Goal: Browse casually

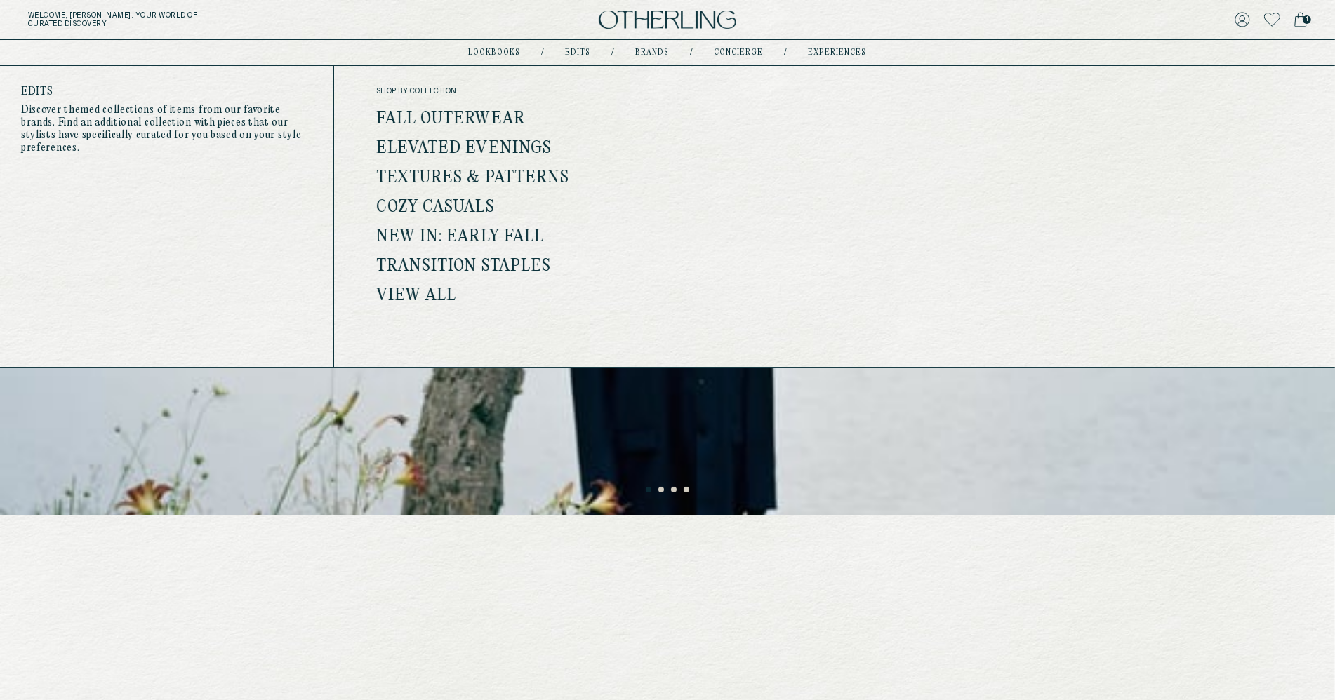
click at [457, 146] on link "Elevated Evenings" at bounding box center [464, 149] width 176 height 18
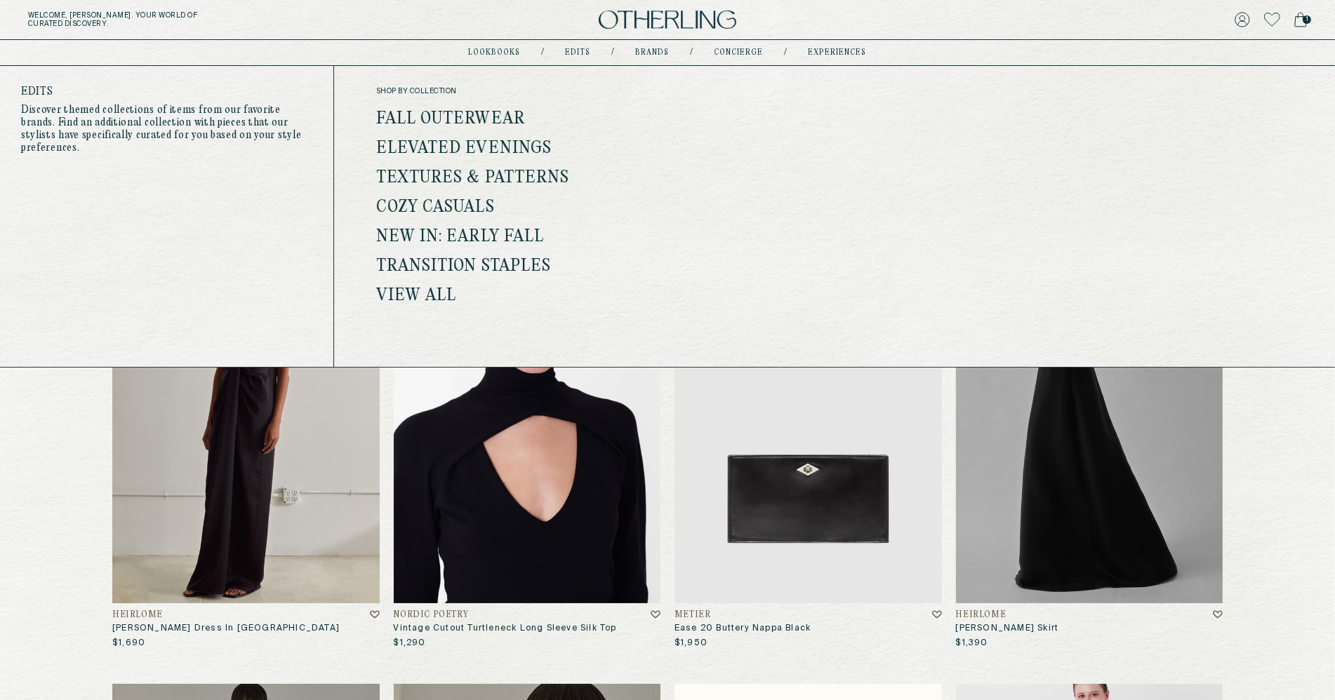
click at [483, 264] on link "Transition Staples" at bounding box center [463, 267] width 175 height 18
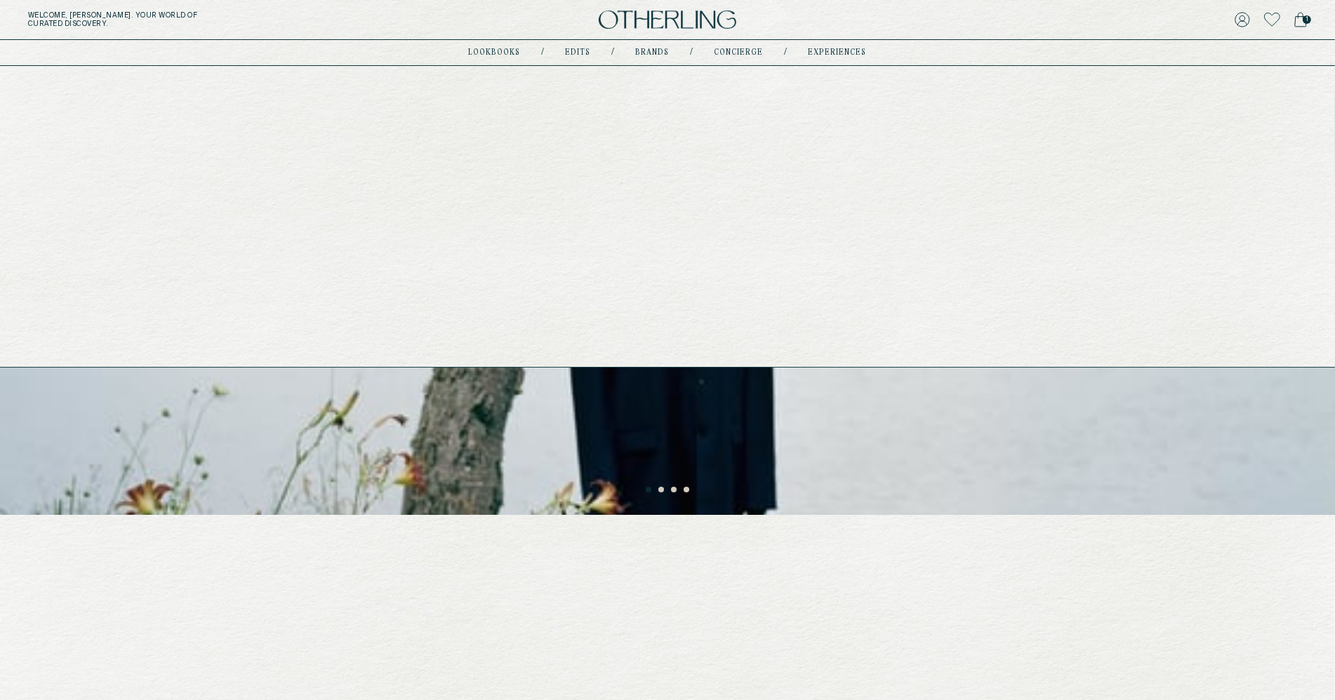
click at [829, 55] on link "experiences" at bounding box center [837, 52] width 58 height 7
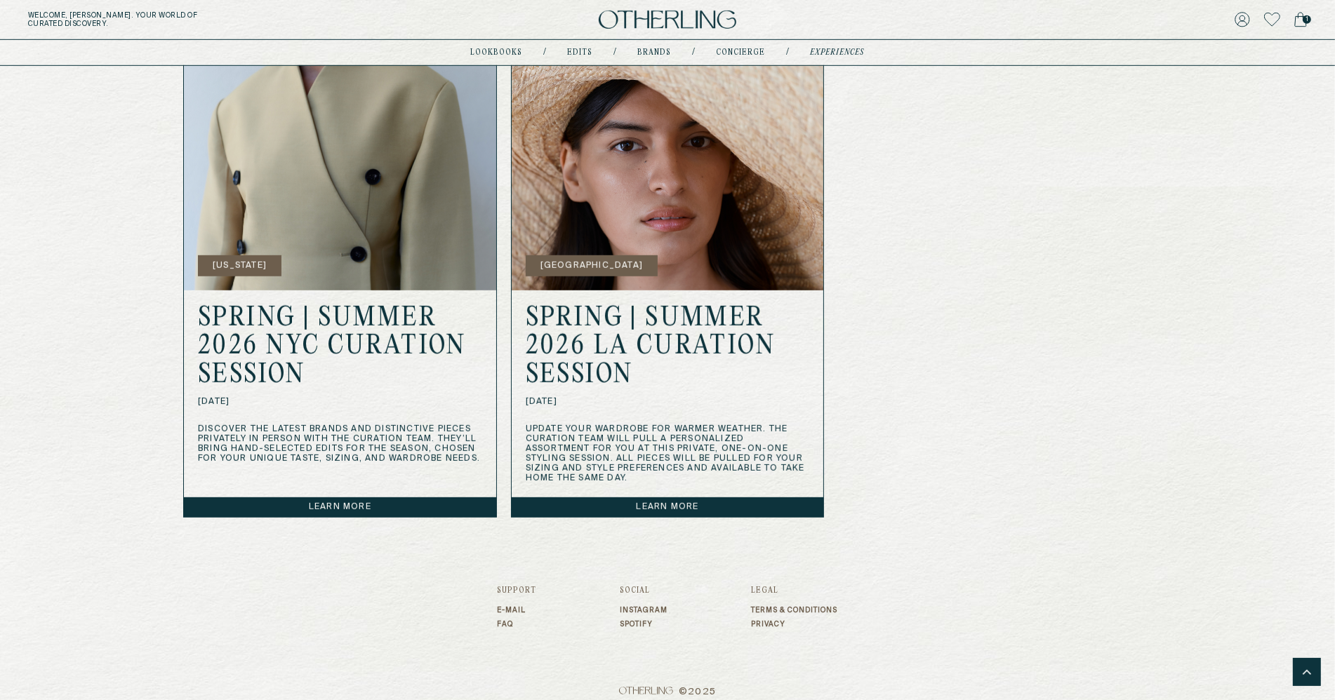
scroll to position [995, 0]
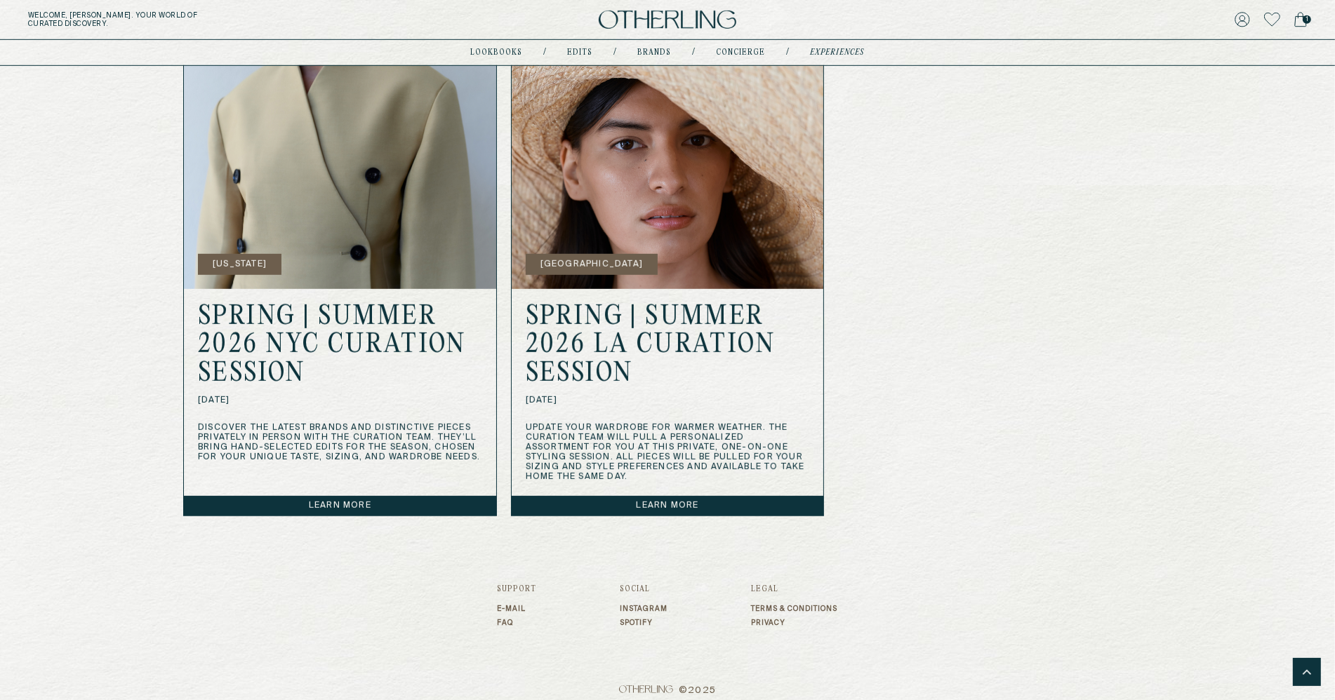
click at [632, 496] on link "Learn more" at bounding box center [668, 506] width 312 height 20
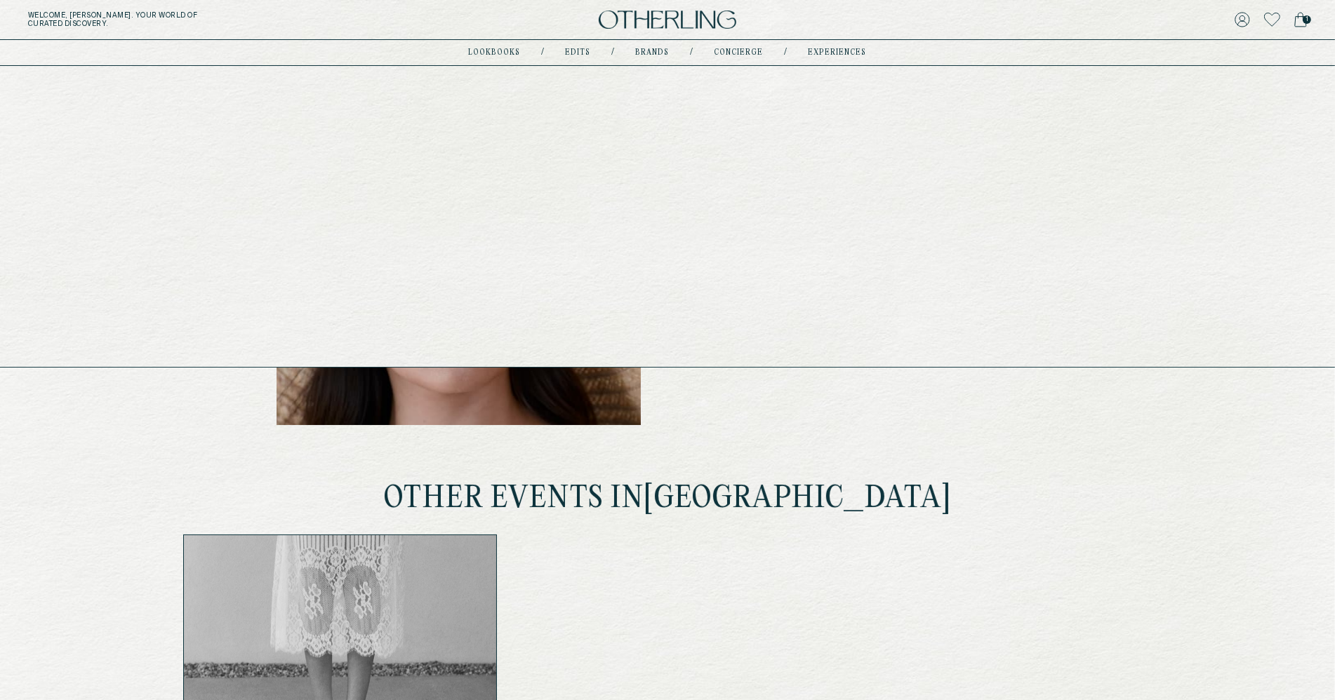
click at [648, 48] on nav "lookbooks / Edits / Brands / concierge / experiences" at bounding box center [668, 52] width 398 height 11
click at [648, 50] on link "Brands" at bounding box center [653, 52] width 34 height 7
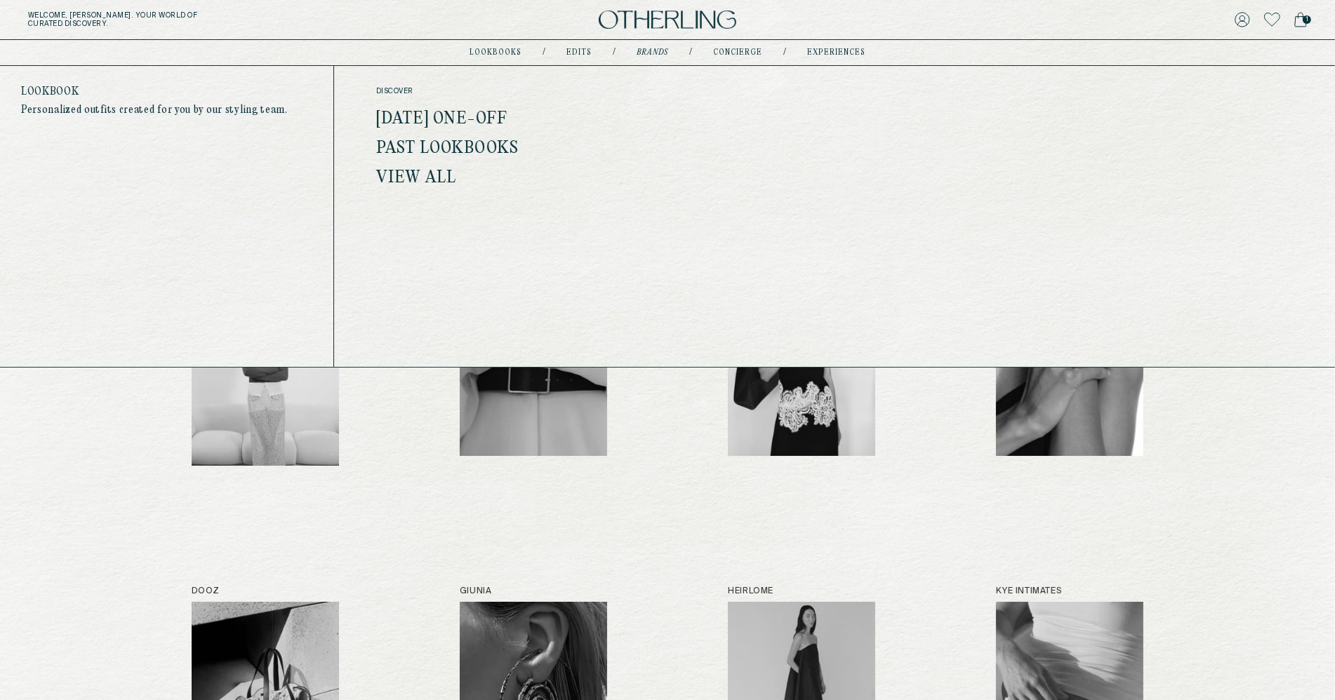
click at [570, 46] on div "lookbooks / Edits / Brands / concierge / experiences" at bounding box center [667, 52] width 396 height 25
click at [572, 46] on div "lookbooks / Edits / Brands / concierge / experiences" at bounding box center [667, 52] width 396 height 25
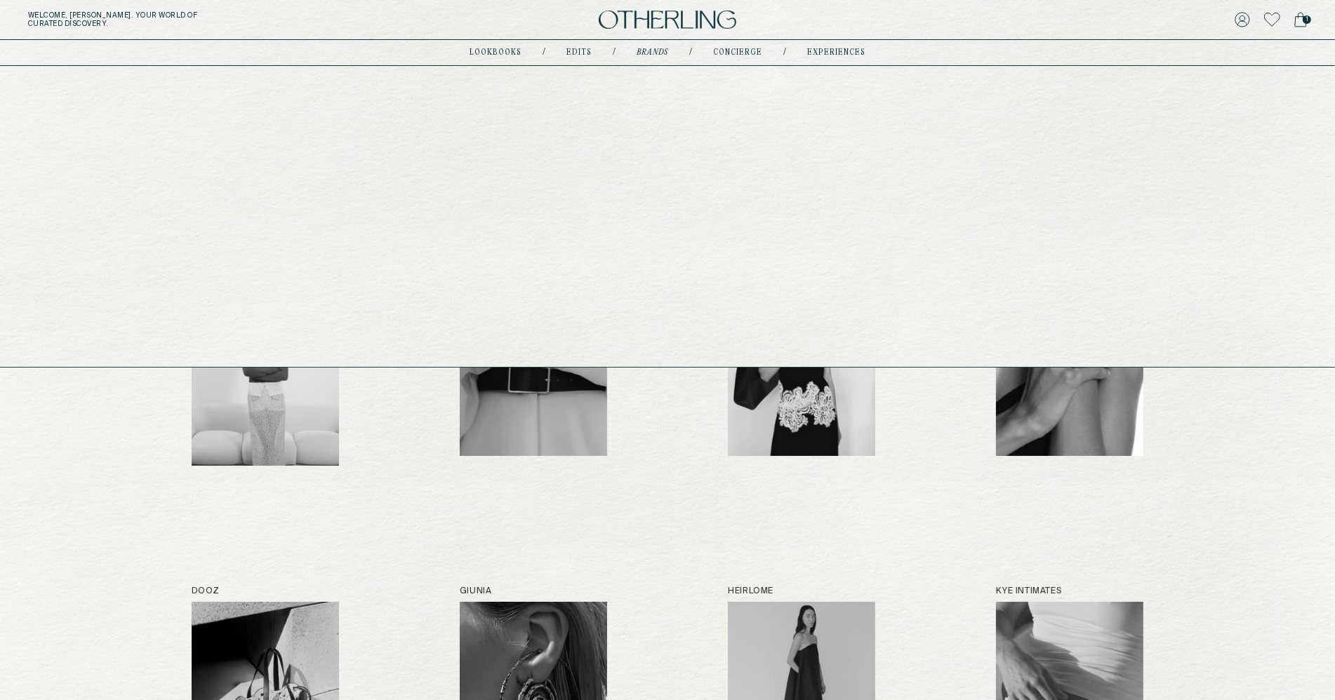
click at [572, 49] on link "Edits" at bounding box center [578, 52] width 25 height 7
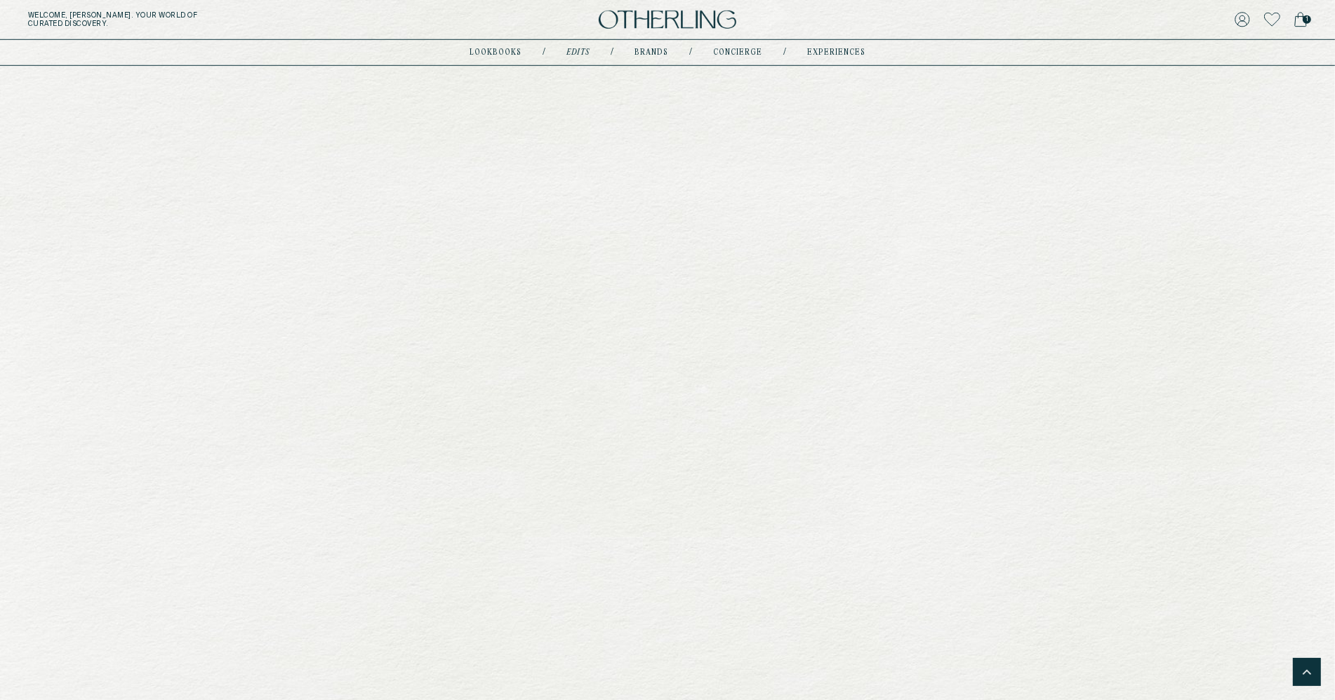
scroll to position [1194, 0]
